Goal: Information Seeking & Learning: Learn about a topic

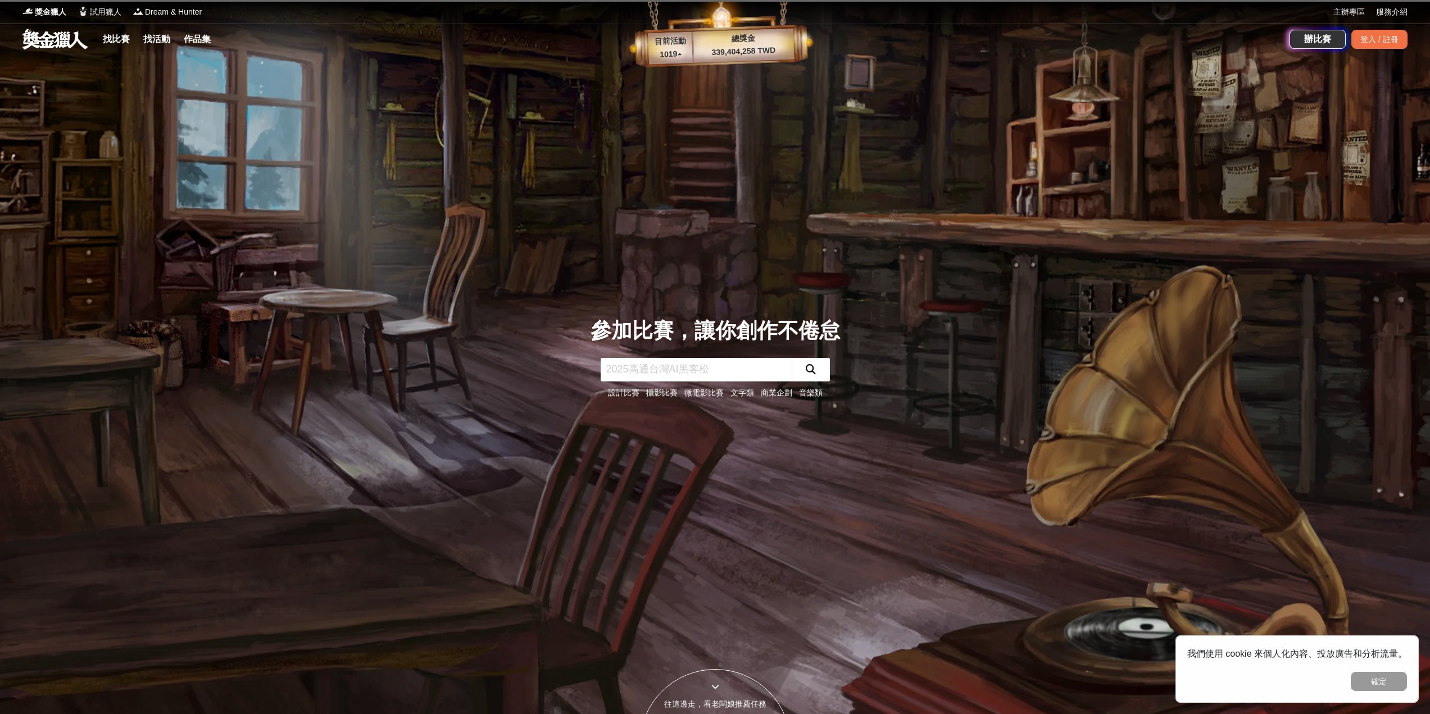
click at [125, 39] on link "找比賽" at bounding box center [116, 39] width 36 height 16
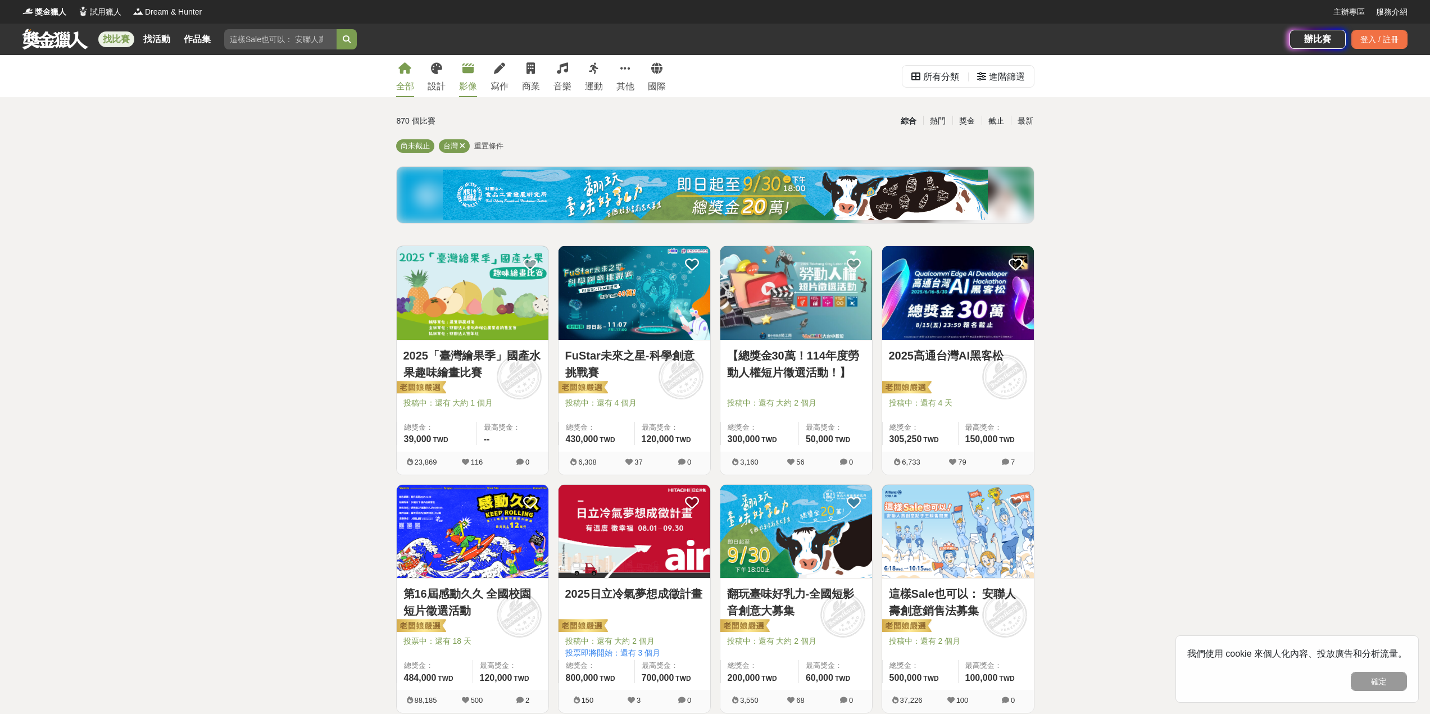
click at [471, 74] on link "影像" at bounding box center [468, 76] width 18 height 42
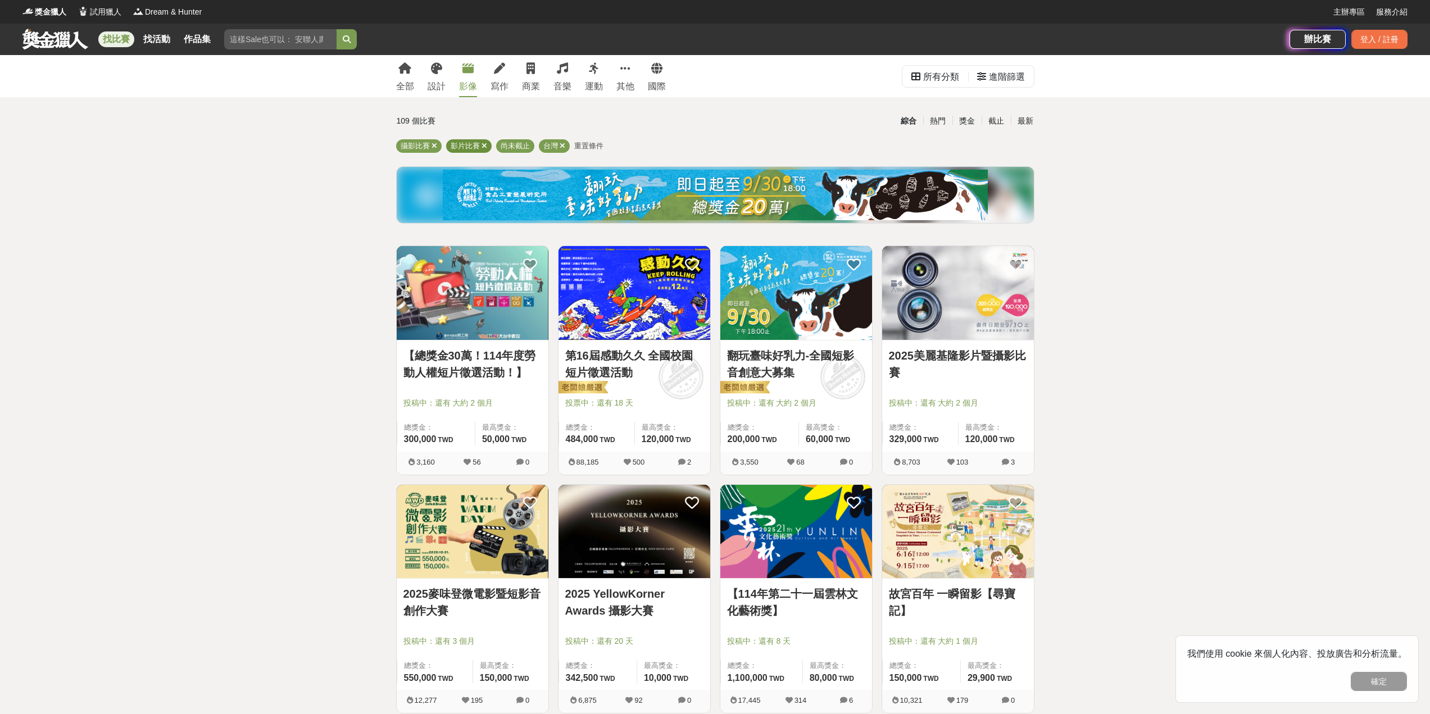
click at [484, 147] on icon at bounding box center [485, 145] width 6 height 7
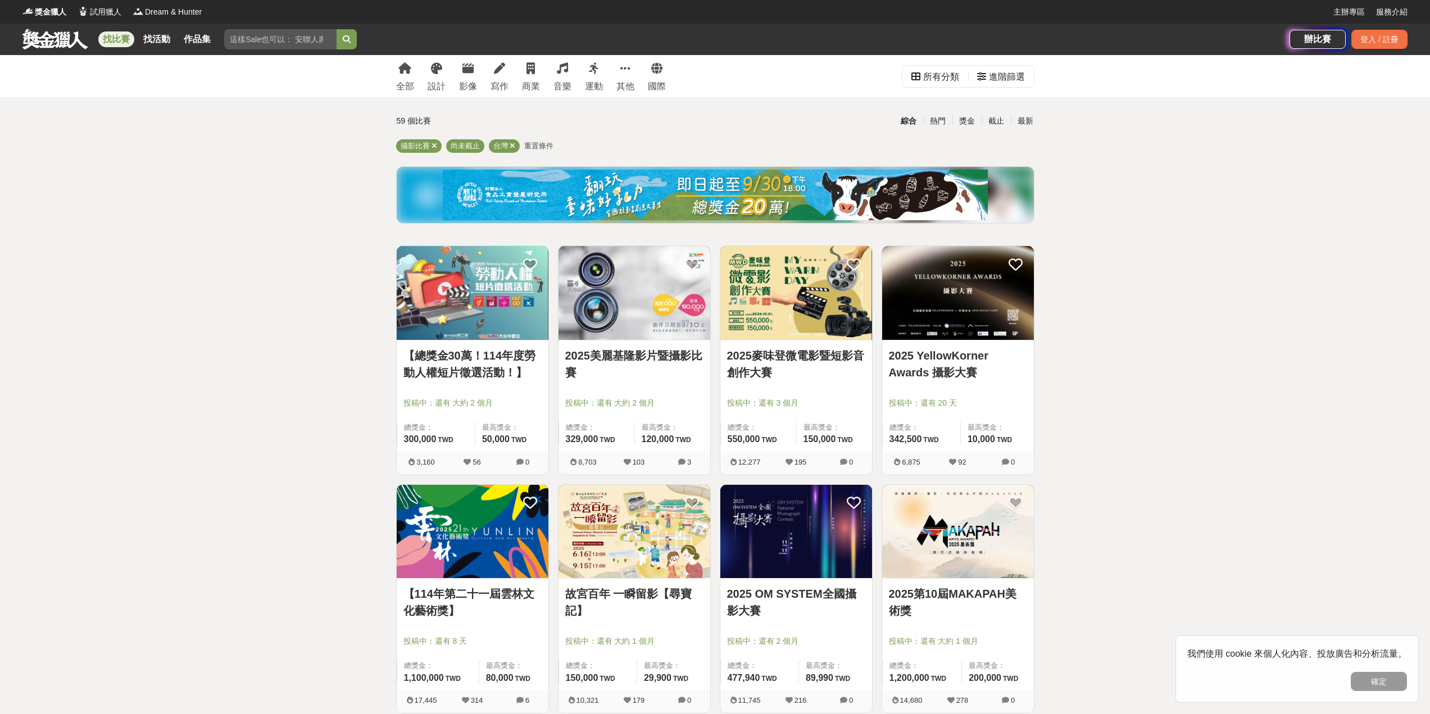
click at [951, 298] on img at bounding box center [958, 293] width 152 height 94
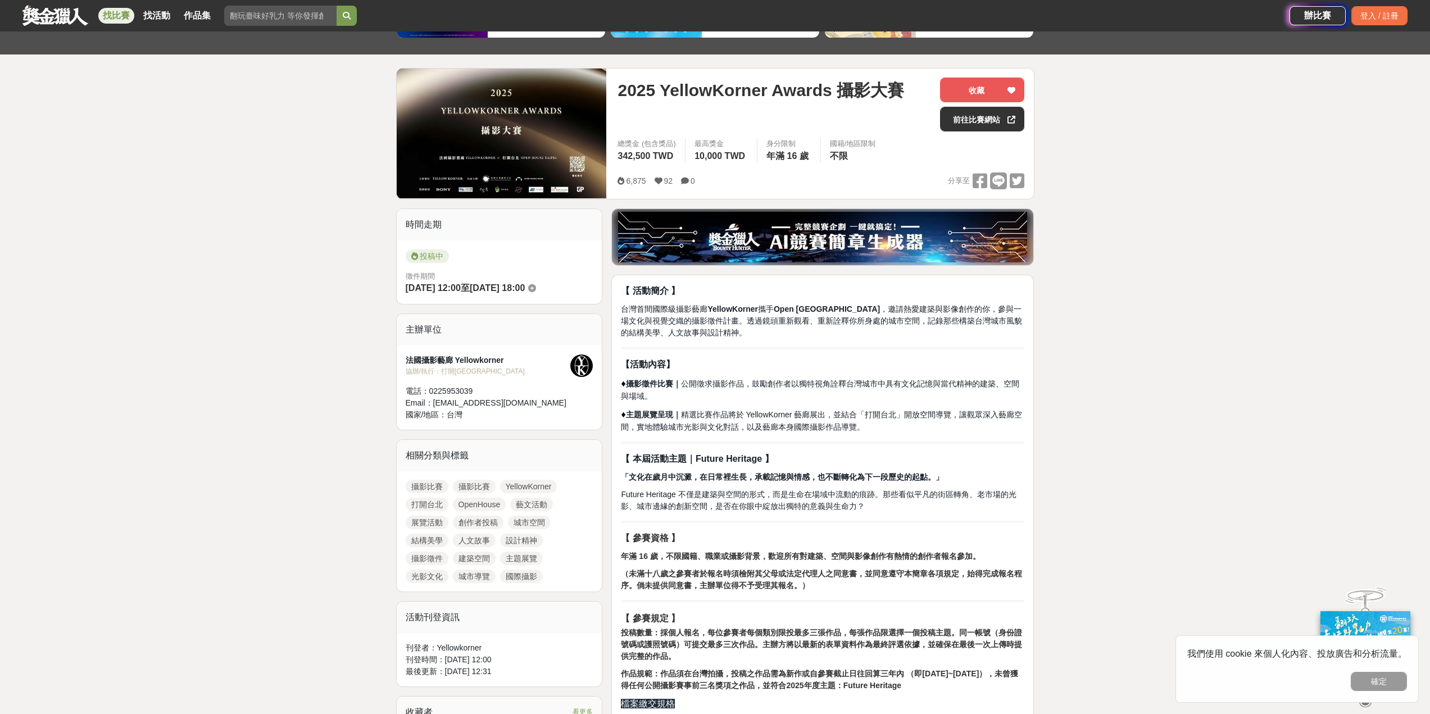
scroll to position [225, 0]
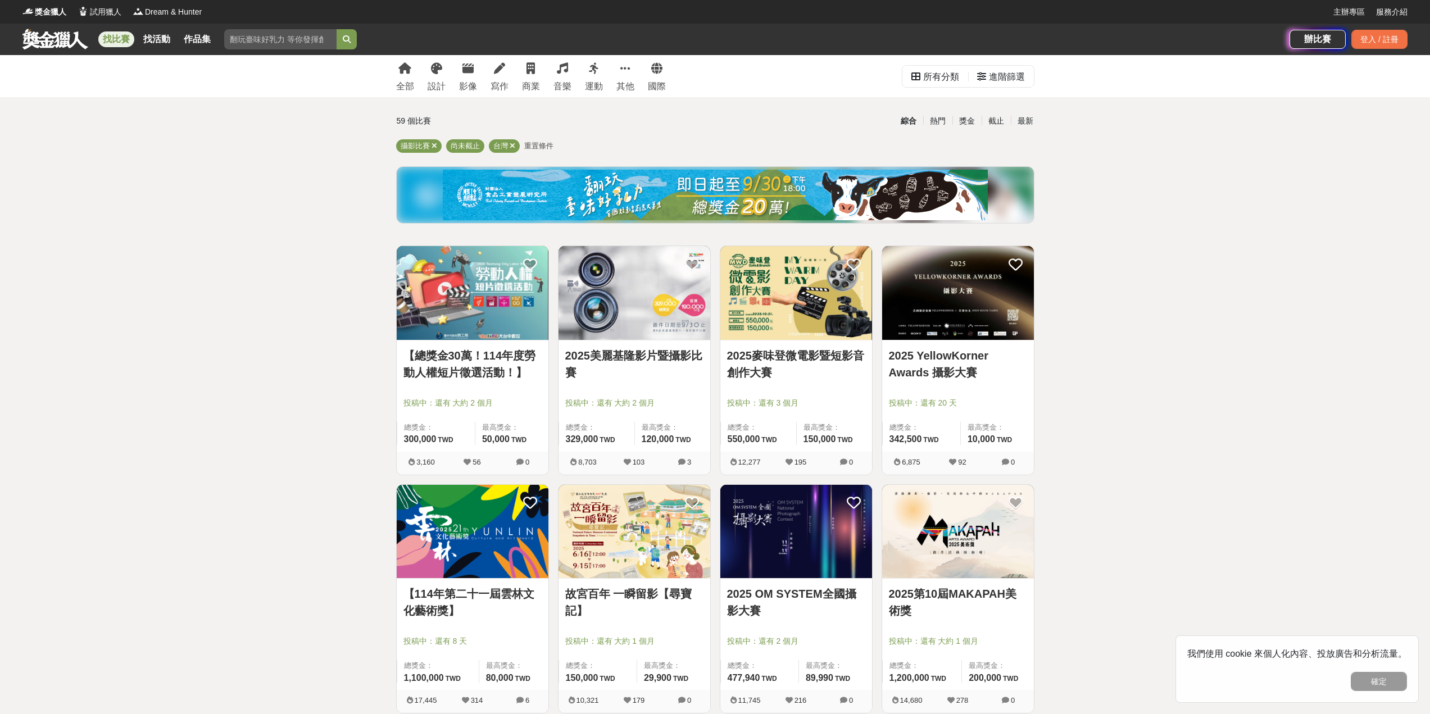
click at [834, 531] on img at bounding box center [796, 532] width 152 height 94
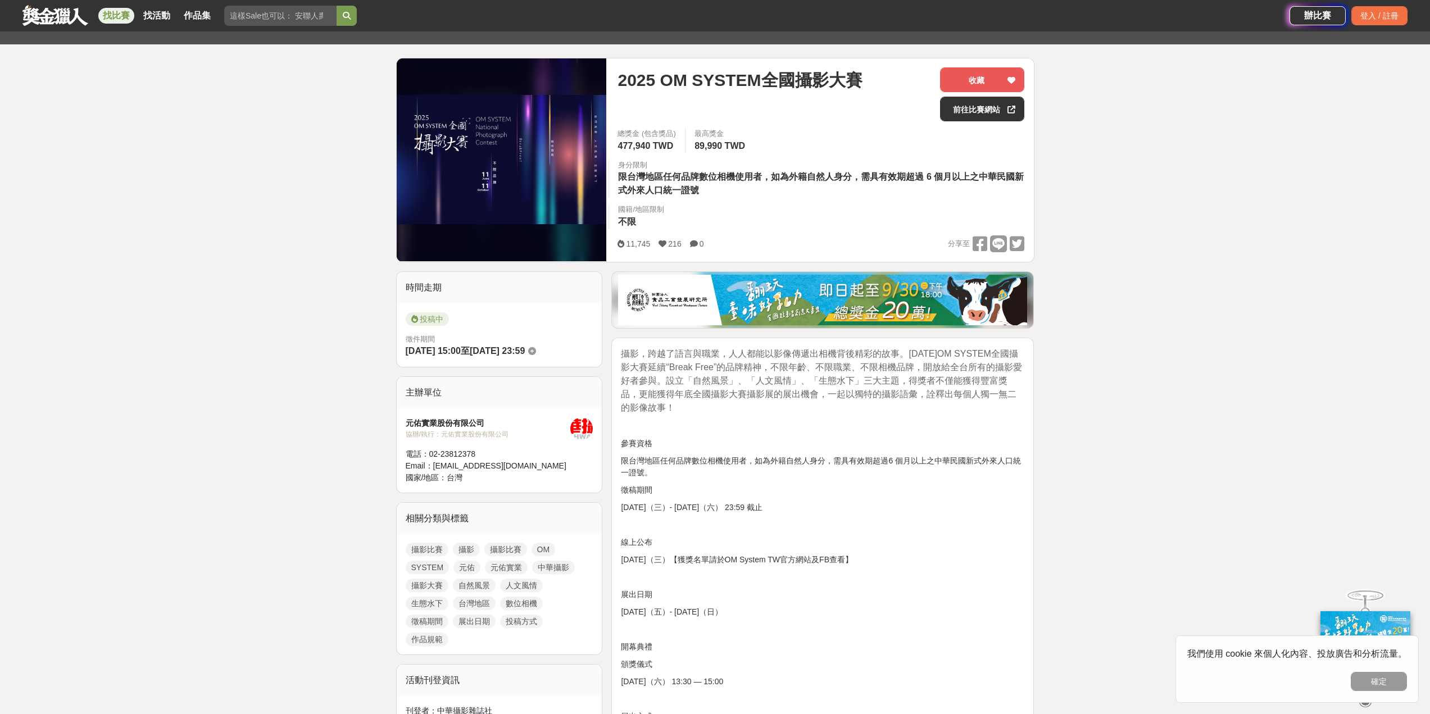
scroll to position [112, 0]
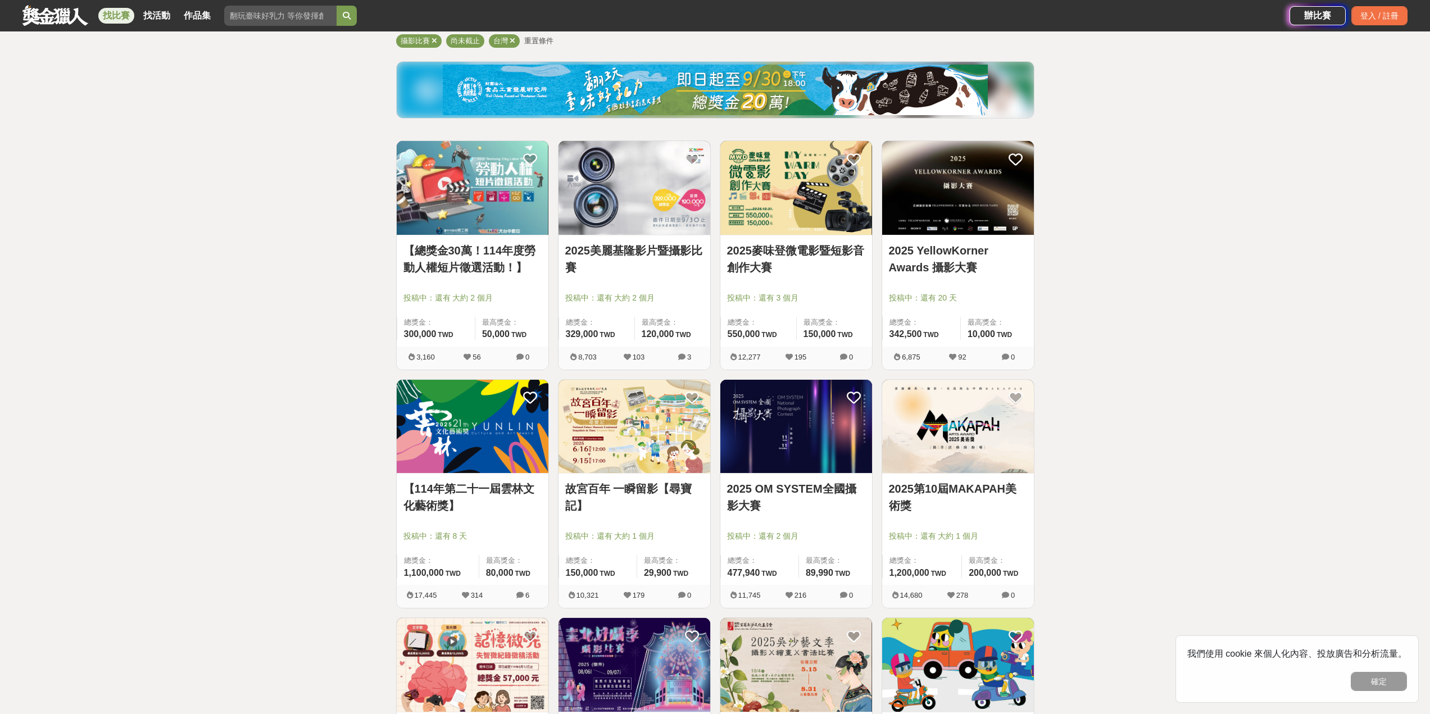
scroll to position [112, 0]
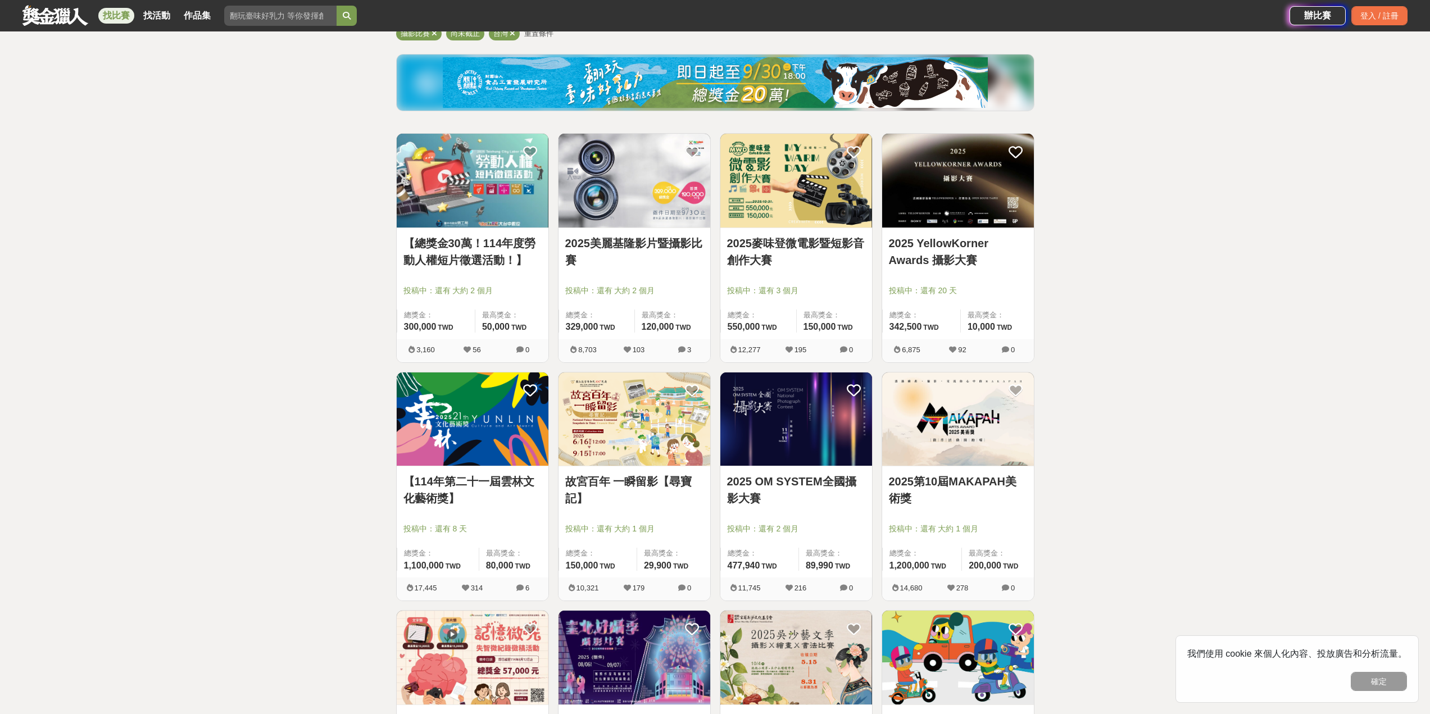
click at [792, 400] on img at bounding box center [796, 420] width 152 height 94
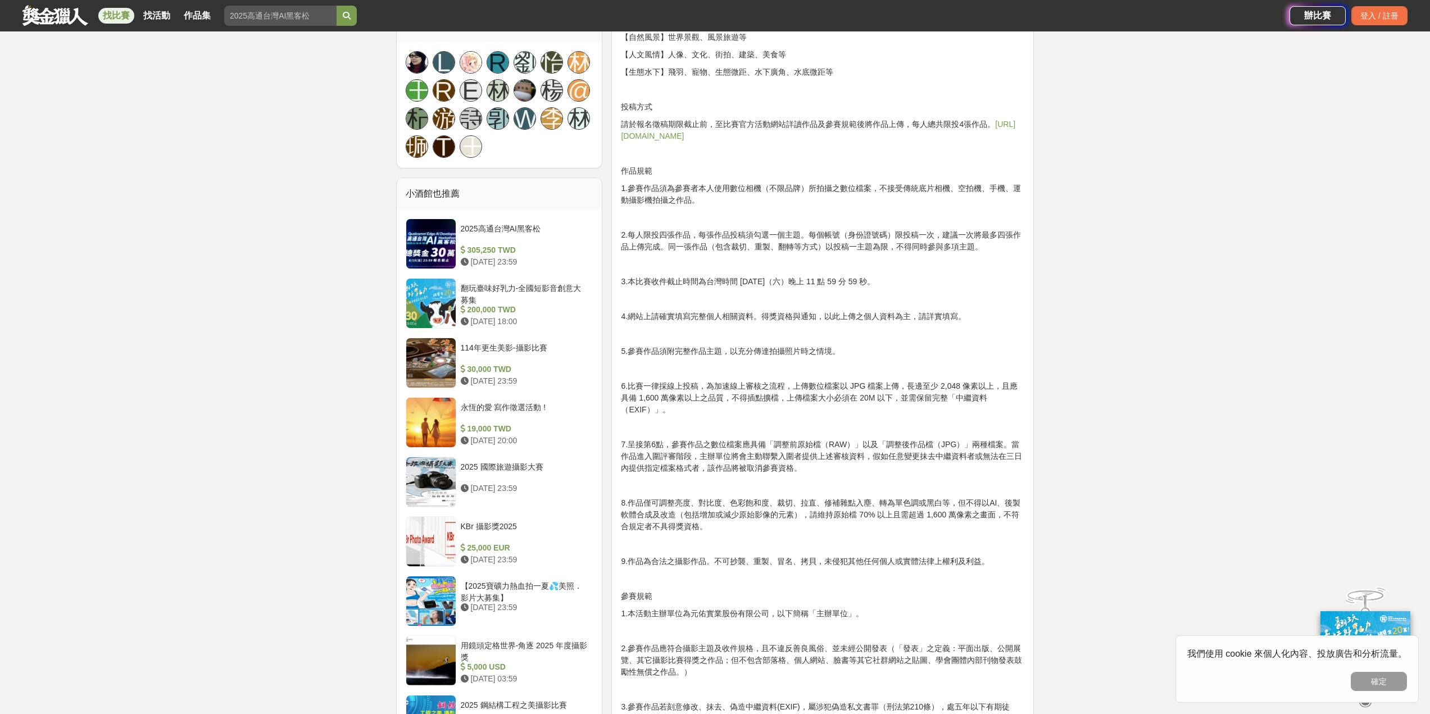
scroll to position [843, 0]
